Goal: Task Accomplishment & Management: Manage account settings

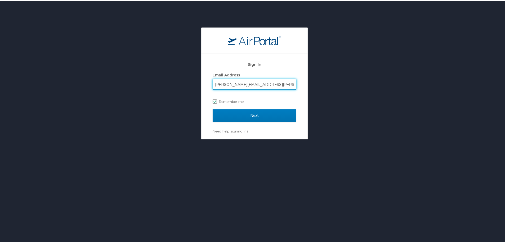
drag, startPoint x: 269, startPoint y: 82, endPoint x: 47, endPoint y: 78, distance: 222.6
click at [47, 79] on div "Sign In Email Address [PERSON_NAME][EMAIL_ADDRESS][PERSON_NAME][DOMAIN_NAME] Re…" at bounding box center [254, 82] width 509 height 112
type input "T"
checkbox input "false"
type input "[EMAIL_ADDRESS][DOMAIN_NAME]"
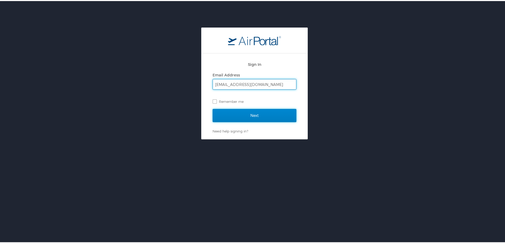
click at [234, 117] on input "Next" at bounding box center [254, 114] width 84 height 13
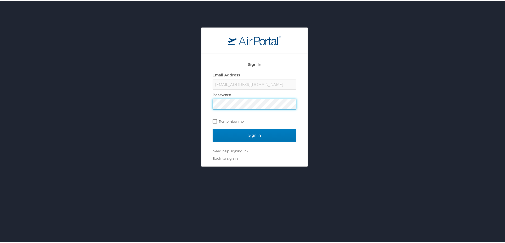
click at [212, 128] on input "Sign In" at bounding box center [254, 134] width 84 height 13
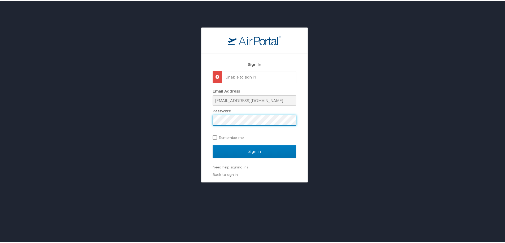
click at [115, 104] on div "Sign In Unable to sign in Email Address [EMAIL_ADDRESS][DOMAIN_NAME] Password R…" at bounding box center [254, 103] width 509 height 155
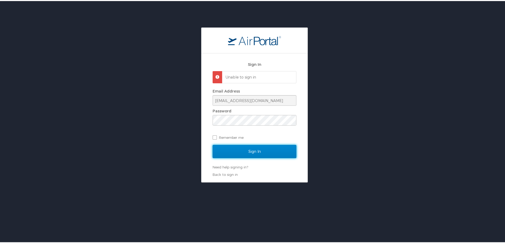
click at [226, 152] on input "Sign In" at bounding box center [254, 150] width 84 height 13
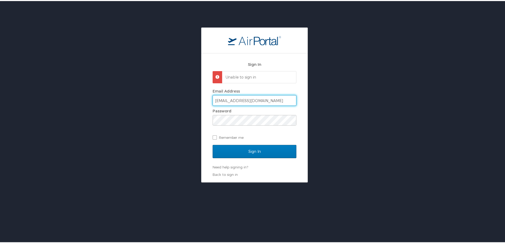
drag, startPoint x: 215, startPoint y: 99, endPoint x: 203, endPoint y: 100, distance: 11.7
click at [203, 100] on div "Sign In Unable to sign in Email Address [EMAIL_ADDRESS][DOMAIN_NAME] Password R…" at bounding box center [254, 116] width 106 height 129
type input "[EMAIL_ADDRESS][DOMAIN_NAME]"
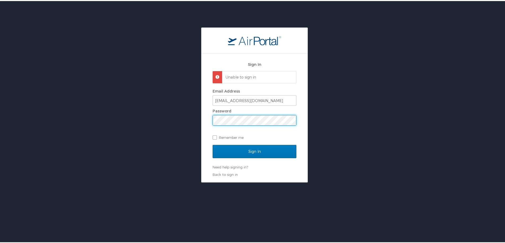
click at [159, 116] on div "Sign In Unable to sign in Email Address [EMAIL_ADDRESS][DOMAIN_NAME] Password R…" at bounding box center [254, 103] width 509 height 155
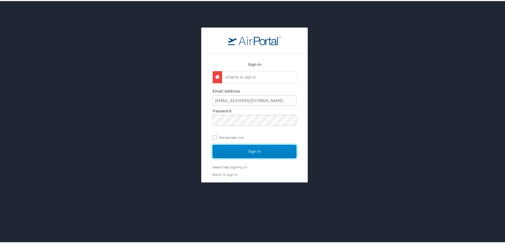
click at [217, 151] on input "Sign In" at bounding box center [254, 150] width 84 height 13
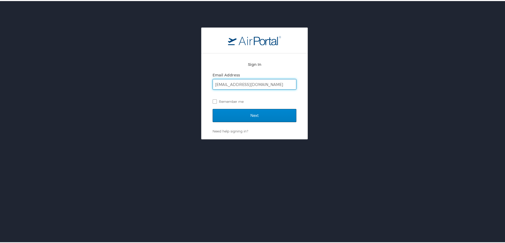
type input "travelmanagerdemo@gmservices.com"
click at [242, 115] on input "Next" at bounding box center [254, 114] width 84 height 13
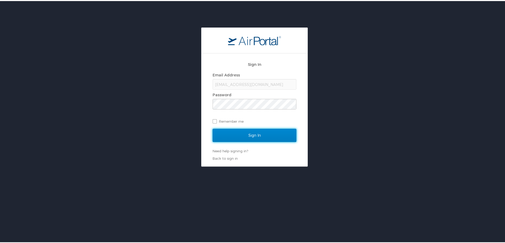
click at [225, 134] on input "Sign In" at bounding box center [254, 134] width 84 height 13
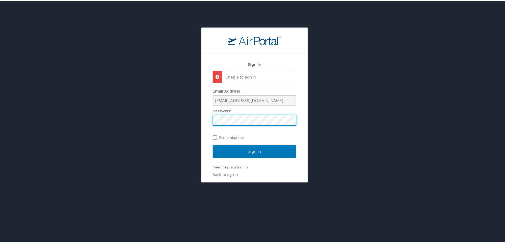
click at [149, 124] on div "Sign In Unable to sign in Email Address [EMAIL_ADDRESS][DOMAIN_NAME] Password R…" at bounding box center [254, 103] width 509 height 155
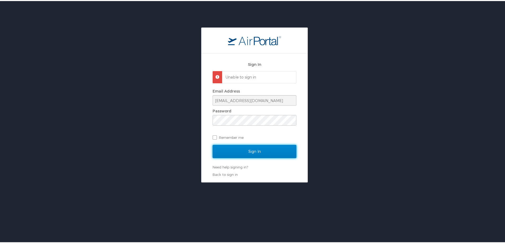
click at [220, 149] on input "Sign In" at bounding box center [254, 150] width 84 height 13
